Goal: Task Accomplishment & Management: Use online tool/utility

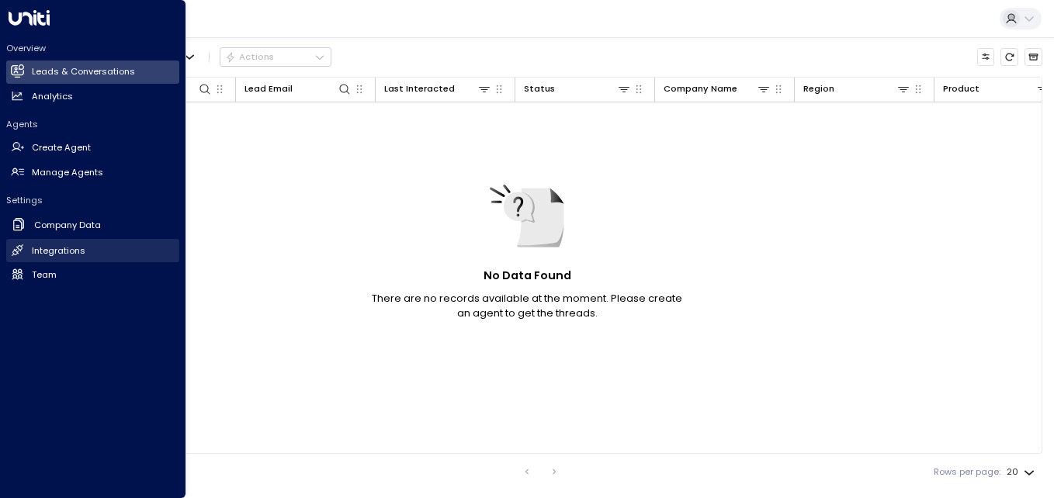
click at [63, 246] on h2 "Integrations" at bounding box center [59, 250] width 54 height 13
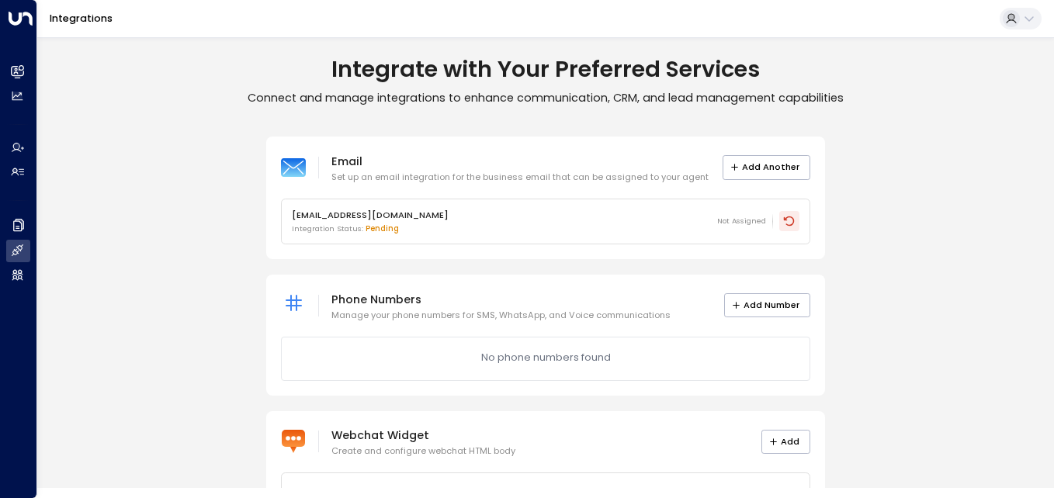
click at [784, 223] on icon at bounding box center [789, 221] width 12 height 12
click at [791, 220] on icon at bounding box center [789, 221] width 12 height 12
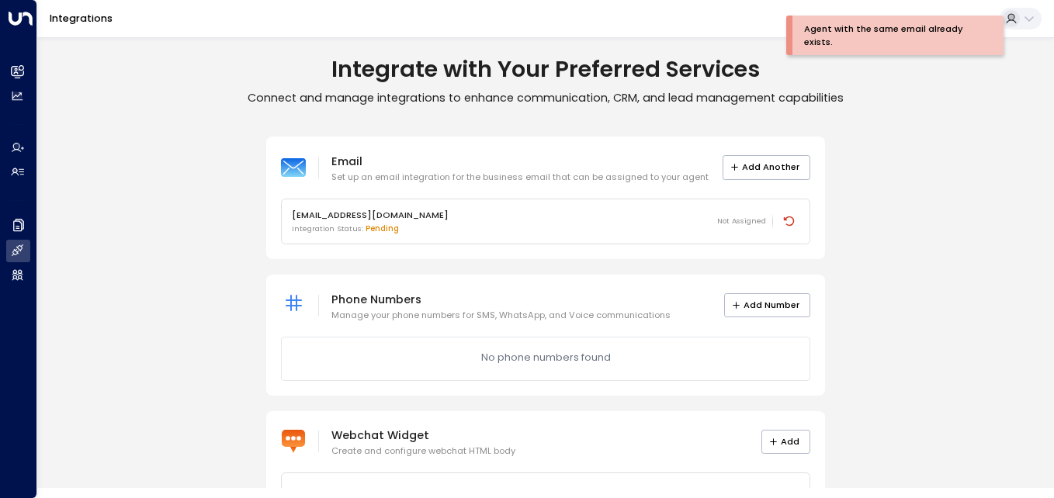
click at [887, 229] on div "Email Set up an email integration for the business email that can be assigned t…" at bounding box center [545, 332] width 1016 height 390
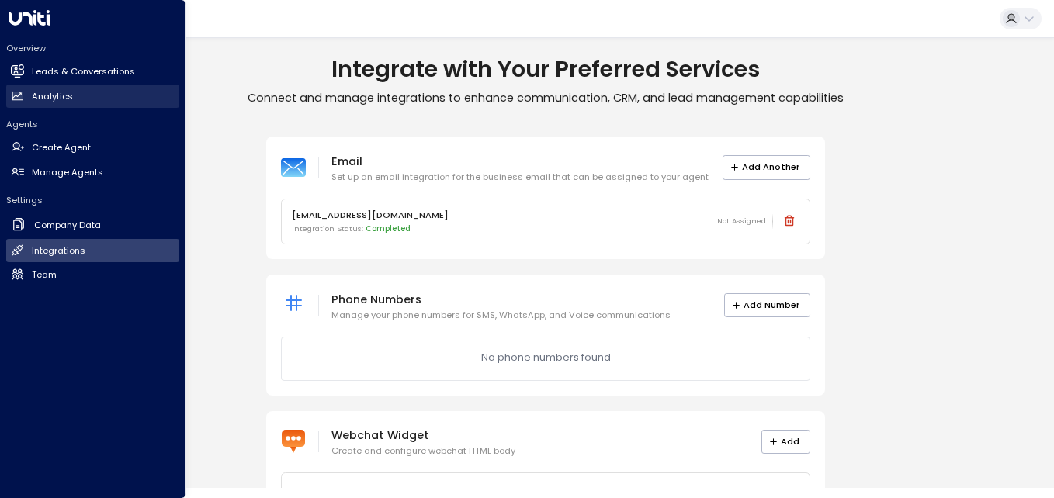
click at [68, 94] on h2 "Analytics" at bounding box center [52, 96] width 41 height 13
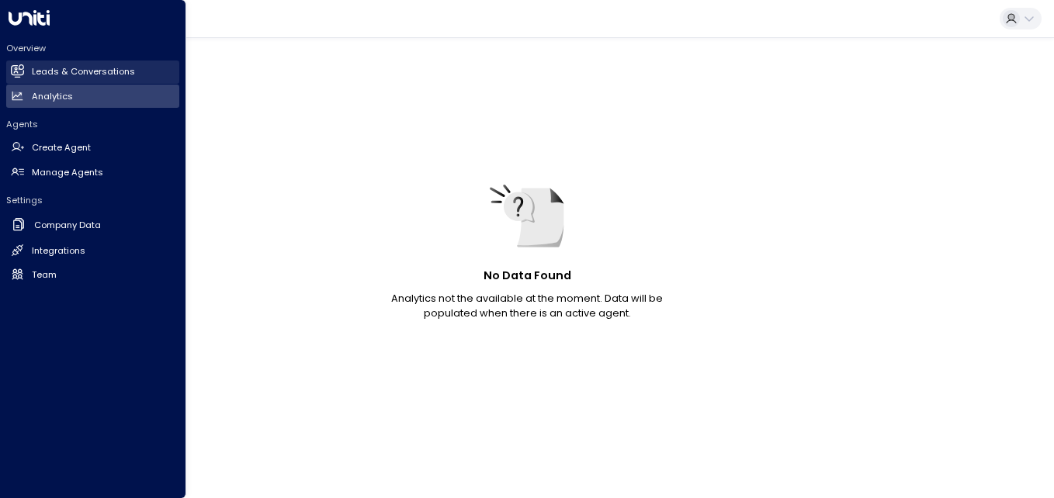
click at [59, 71] on h2 "Leads & Conversations" at bounding box center [83, 71] width 103 height 13
